Goal: Submit feedback/report problem

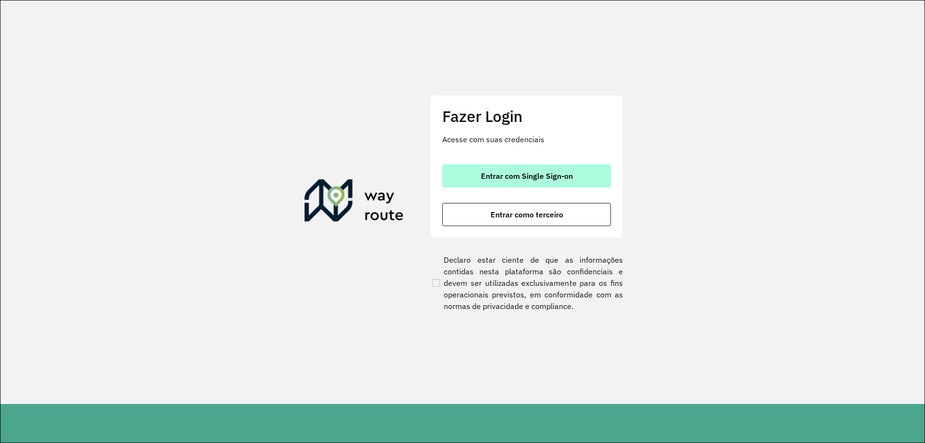
click at [534, 183] on button "Entrar com Single Sign-on" at bounding box center [526, 175] width 169 height 23
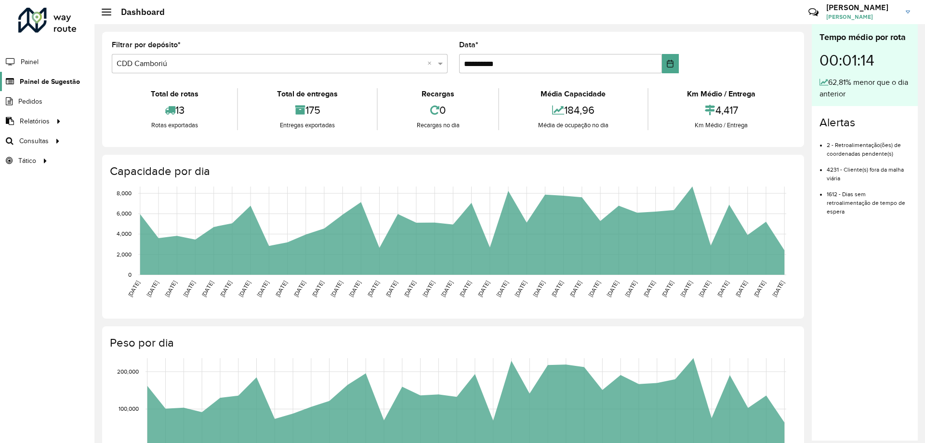
click at [49, 76] on link "Painel de Sugestão" at bounding box center [40, 81] width 80 height 19
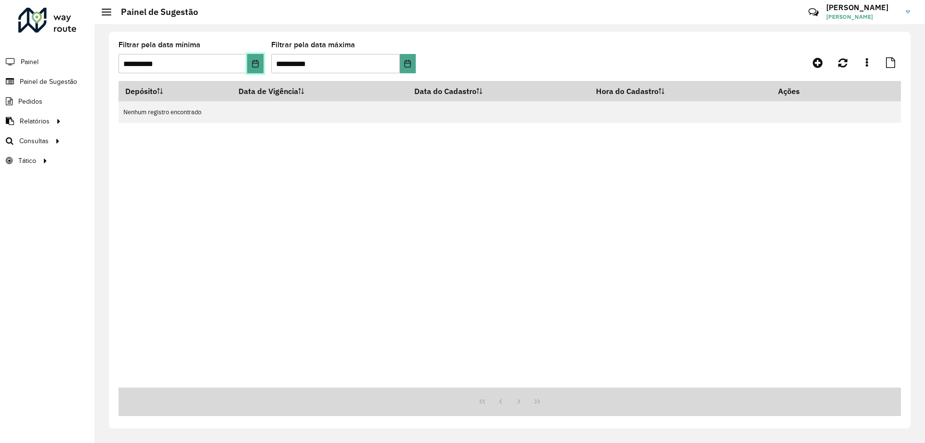
click at [250, 62] on button "Choose Date" at bounding box center [255, 63] width 16 height 19
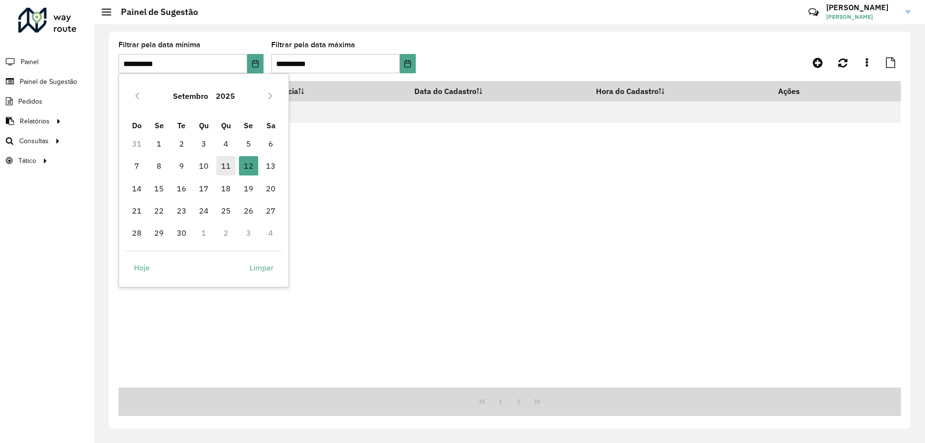
click at [222, 170] on span "11" at bounding box center [225, 165] width 19 height 19
type input "**********"
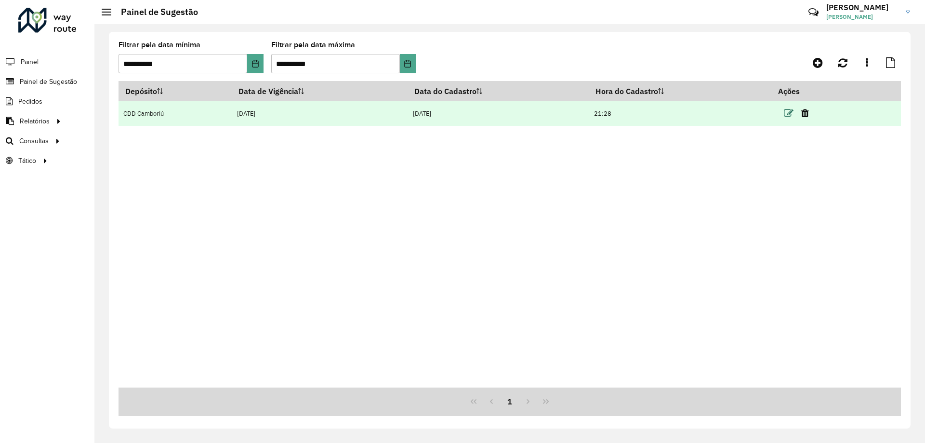
click at [793, 111] on icon at bounding box center [789, 113] width 10 height 10
